Goal: Transaction & Acquisition: Purchase product/service

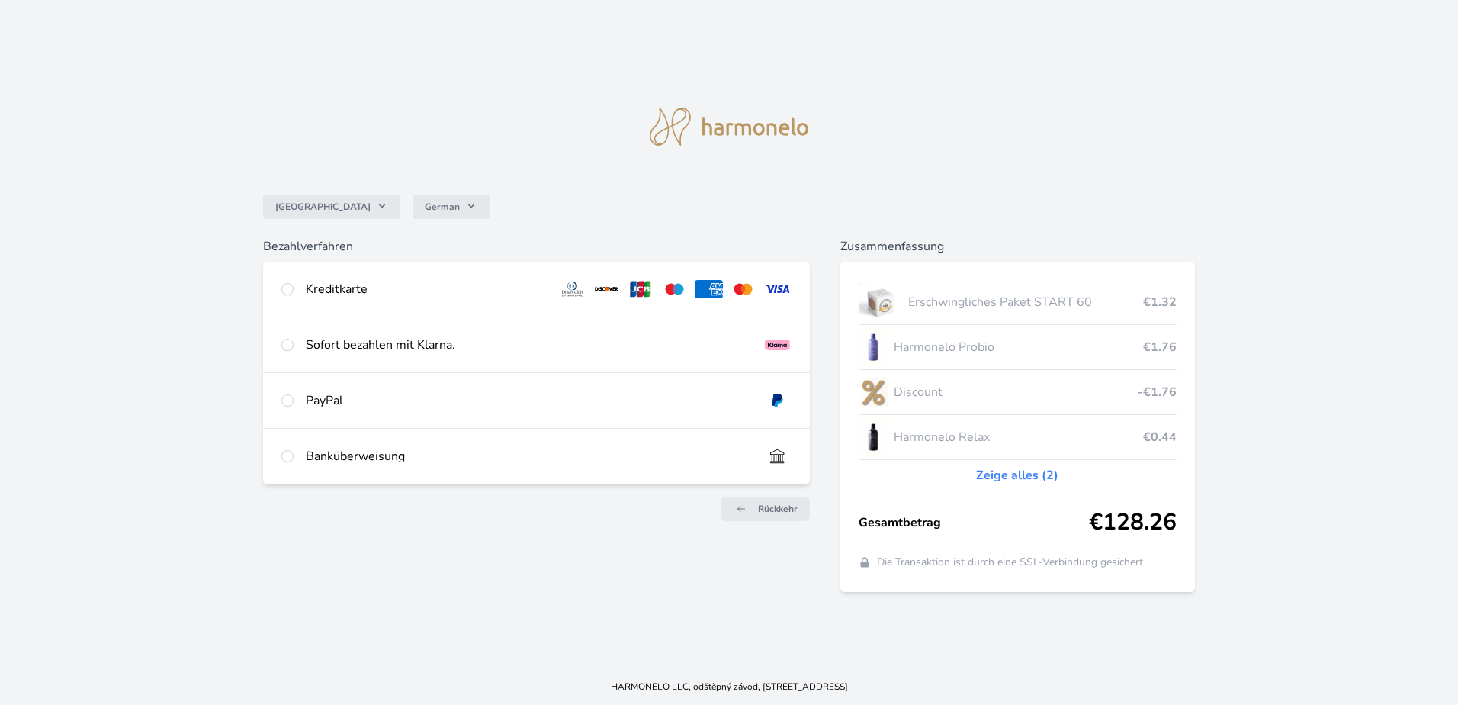
click at [317, 291] on div "Kreditkarte" at bounding box center [425, 289] width 239 height 18
radio input "true"
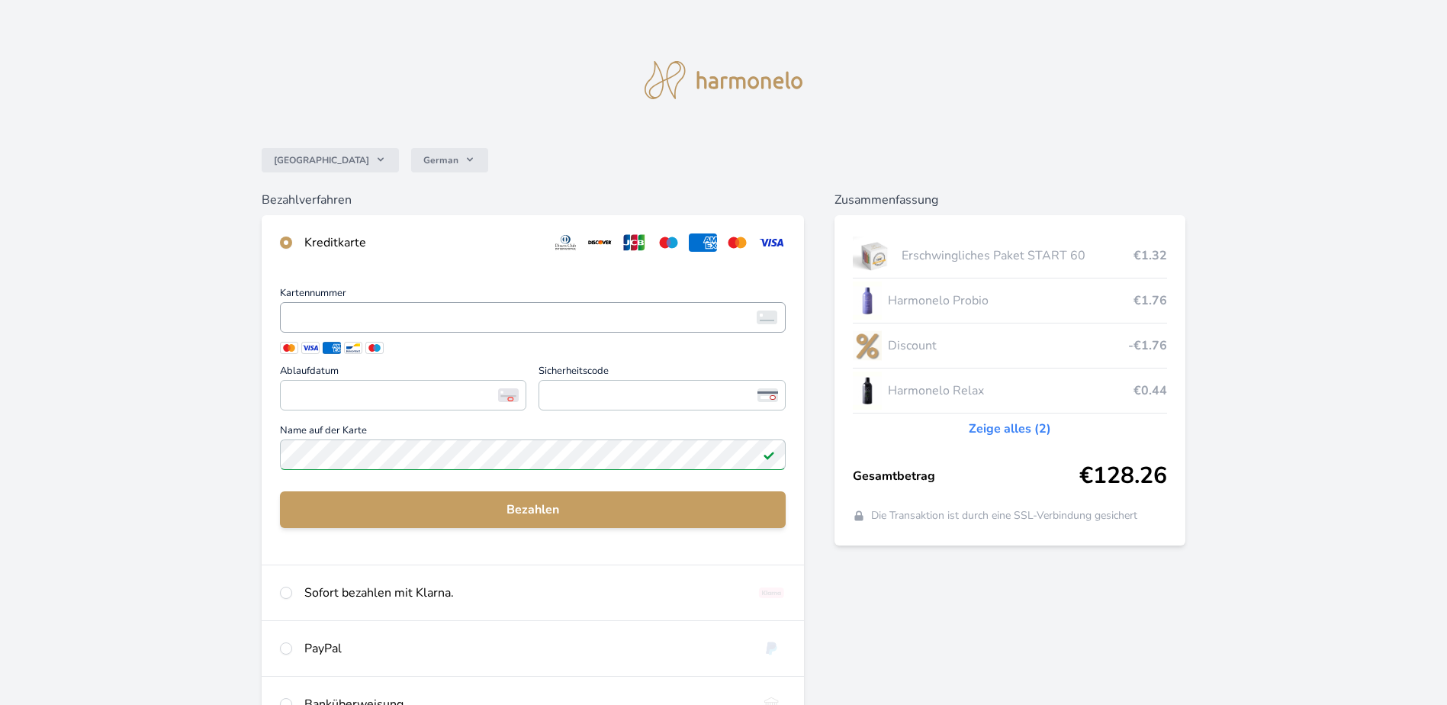
click at [418, 306] on span "<p>Your browser does not support iframes.</p>" at bounding box center [533, 317] width 506 height 31
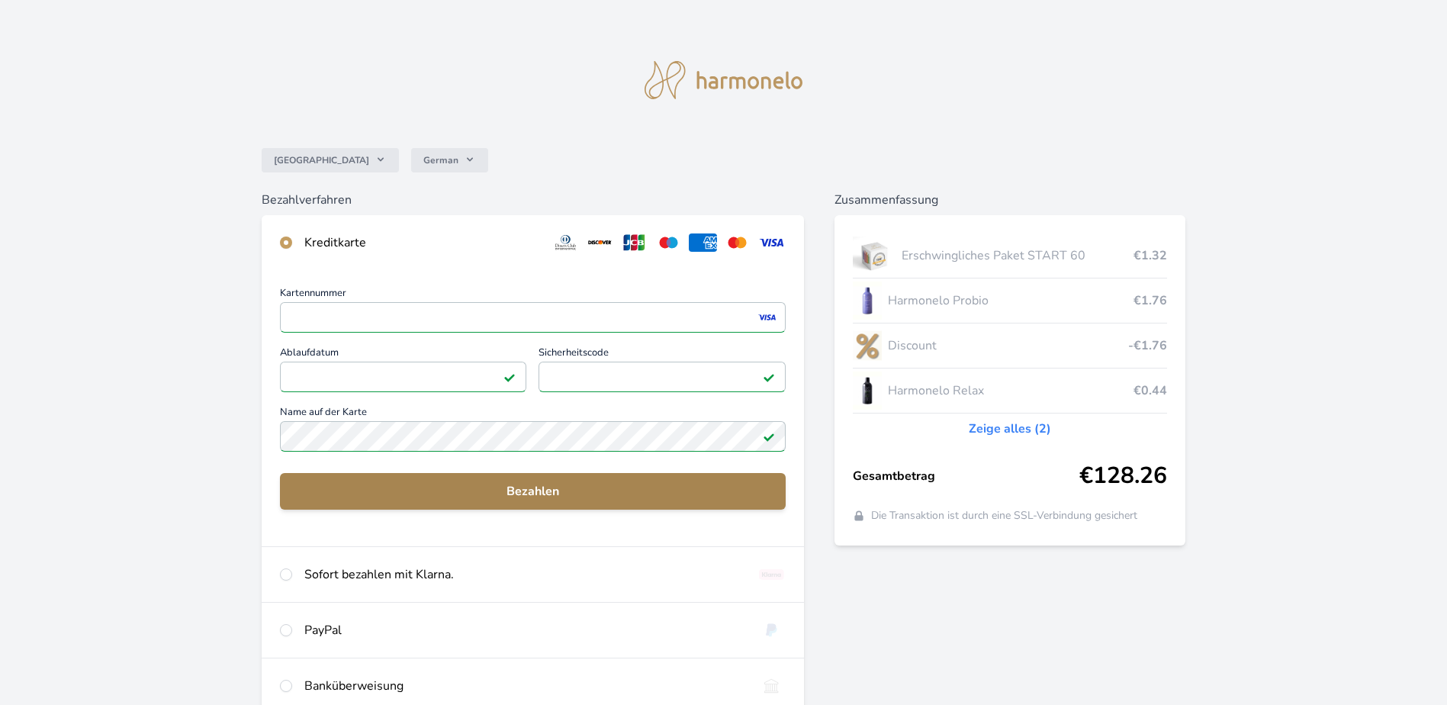
click at [616, 491] on span "Bezahlen" at bounding box center [532, 491] width 481 height 18
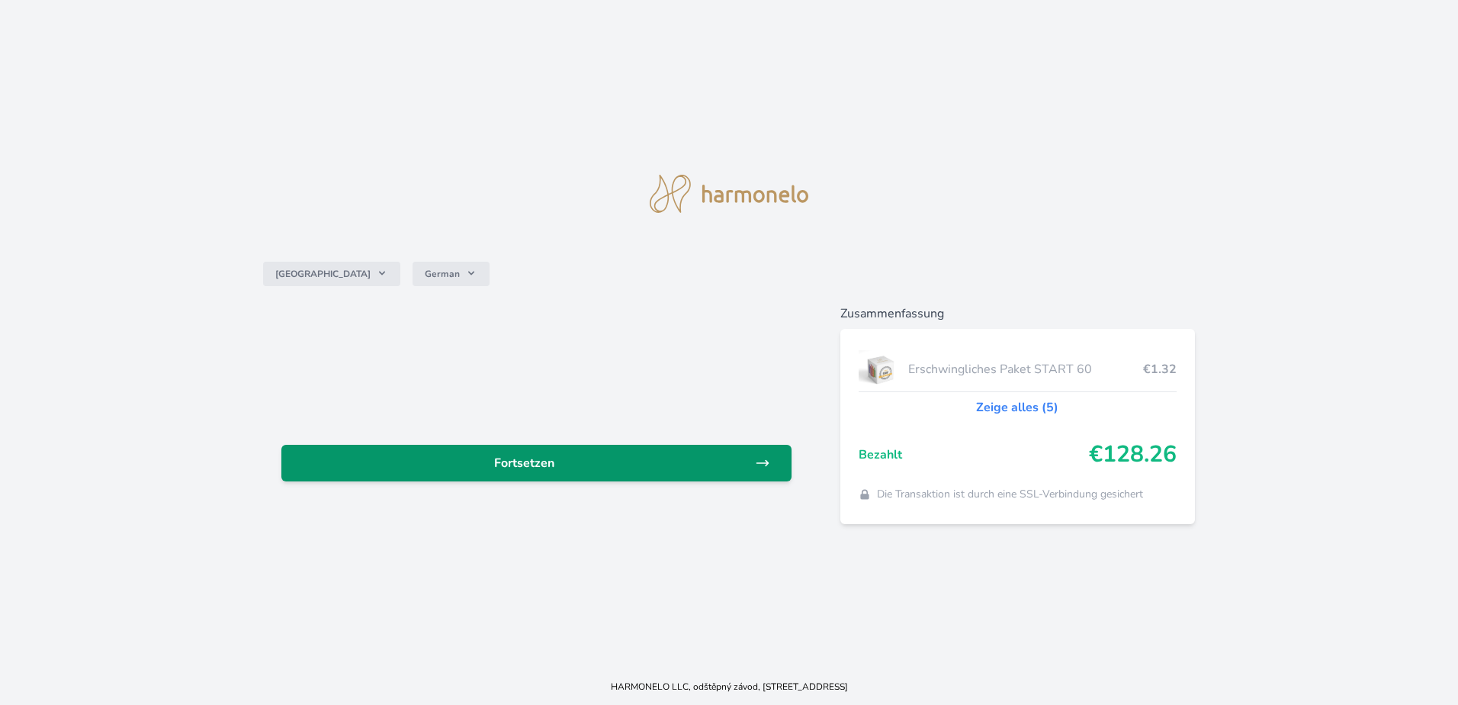
click at [628, 474] on link "Fortsetzen" at bounding box center [536, 463] width 510 height 37
